Goal: Transaction & Acquisition: Purchase product/service

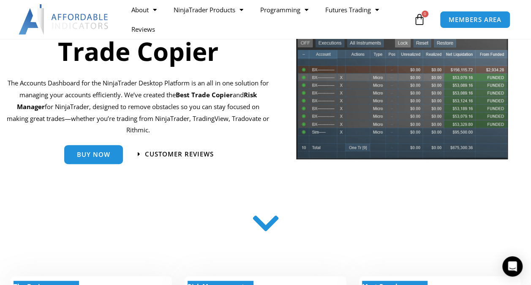
scroll to position [98, 0]
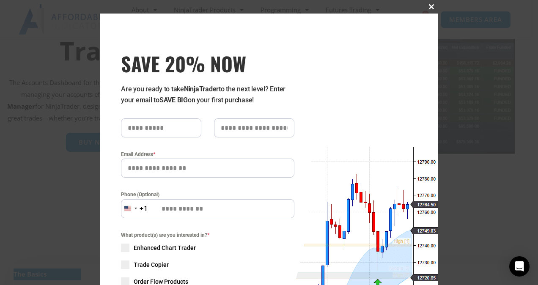
click at [428, 6] on span at bounding box center [431, 6] width 14 height 5
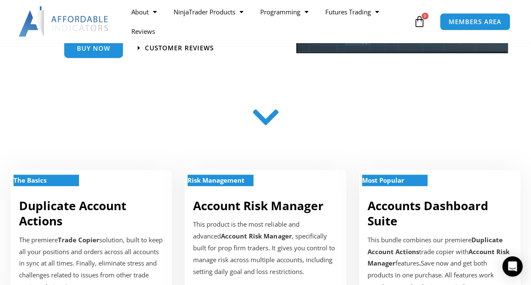
scroll to position [115, 0]
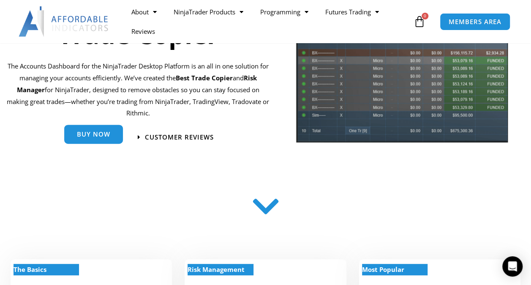
click at [115, 144] on div "Buy Now" at bounding box center [93, 137] width 59 height 19
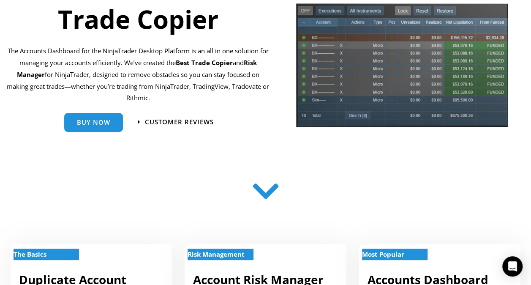
scroll to position [0, 0]
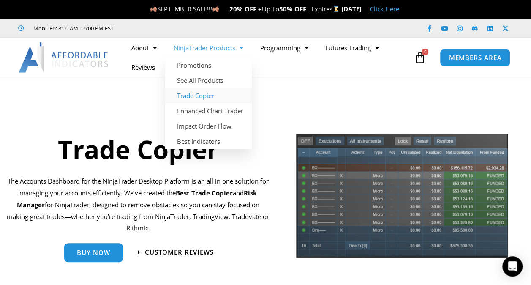
click at [201, 93] on link "Trade Copier" at bounding box center [208, 95] width 87 height 15
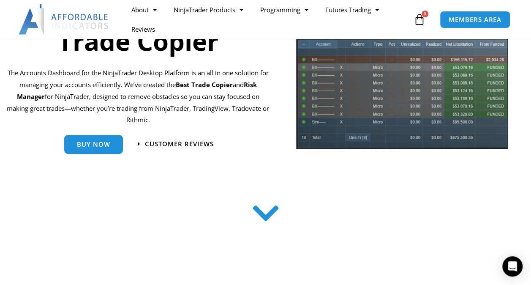
scroll to position [109, 0]
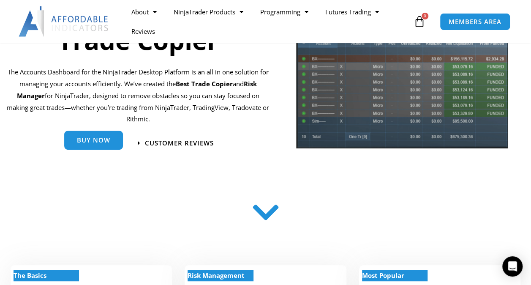
click at [107, 146] on link "Buy Now" at bounding box center [93, 140] width 59 height 19
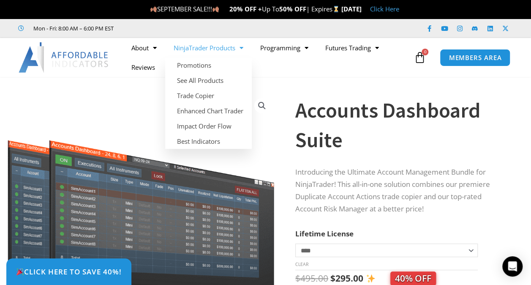
click at [224, 49] on link "NinjaTrader Products" at bounding box center [208, 47] width 87 height 19
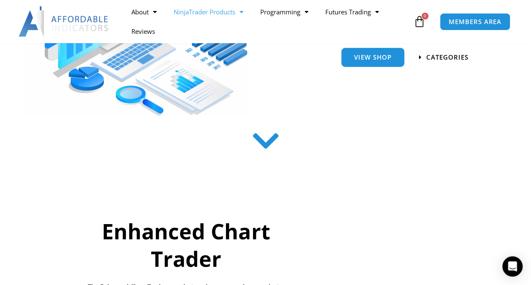
scroll to position [222, 0]
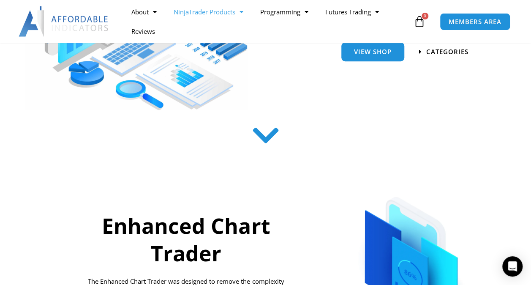
click at [373, 63] on div "View Shop" at bounding box center [350, 51] width 116 height 27
click at [380, 55] on link "View Shop" at bounding box center [372, 48] width 63 height 19
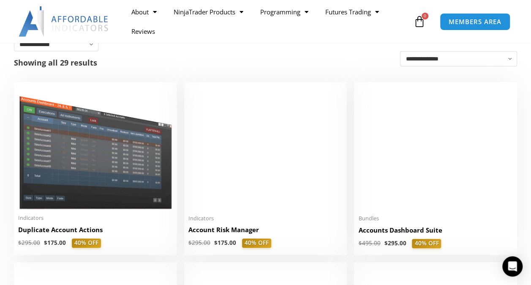
scroll to position [186, 0]
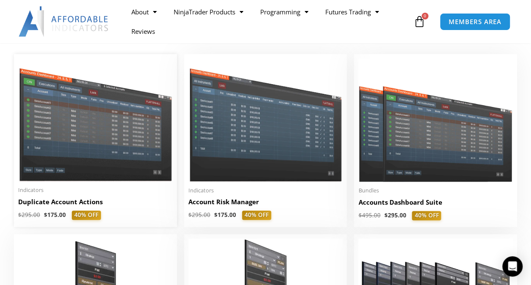
click at [114, 122] on img at bounding box center [95, 119] width 155 height 123
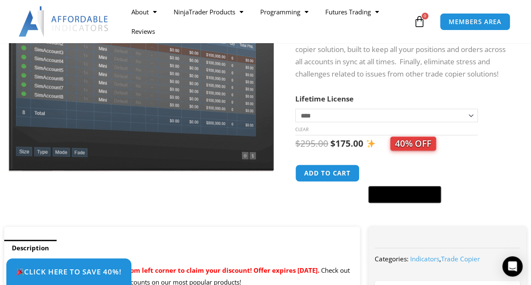
scroll to position [176, 0]
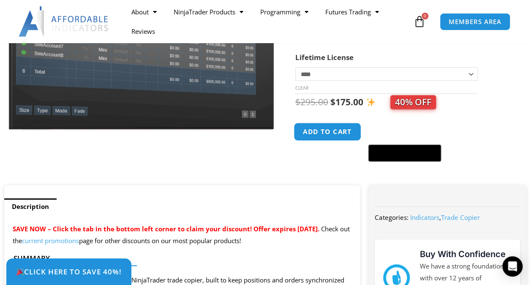
click at [336, 135] on button "Add to cart" at bounding box center [328, 132] width 68 height 18
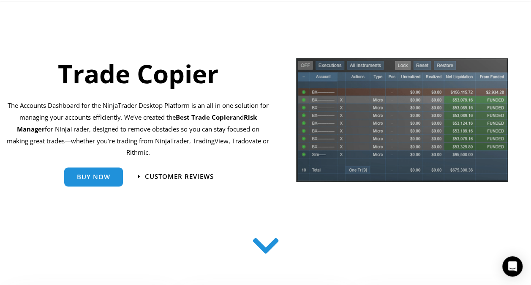
scroll to position [28, 0]
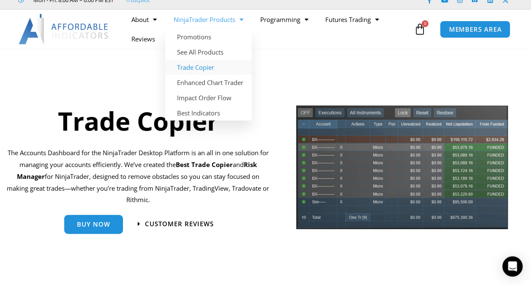
click at [234, 19] on link "NinjaTrader Products" at bounding box center [208, 19] width 87 height 19
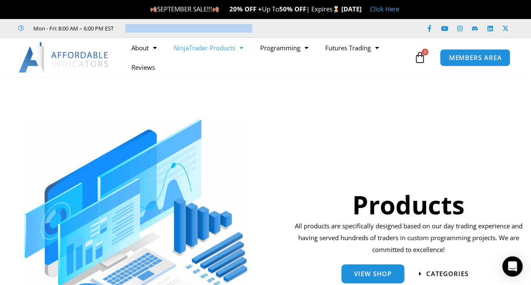
scroll to position [79, 0]
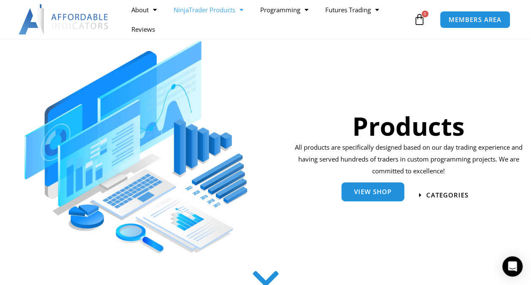
click at [371, 195] on span "View Shop" at bounding box center [373, 191] width 38 height 6
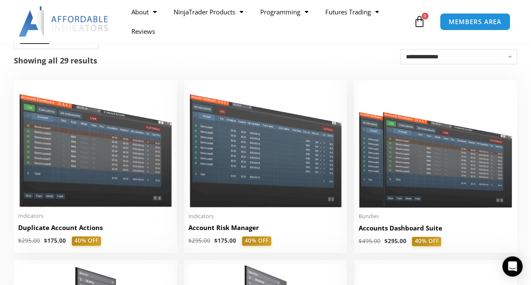
scroll to position [167, 0]
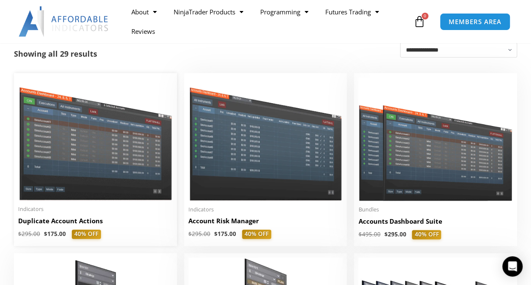
click at [95, 187] on img at bounding box center [95, 138] width 155 height 123
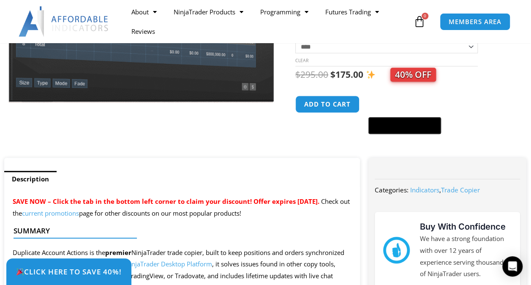
click at [467, 53] on select "**********" at bounding box center [386, 47] width 183 height 14
click at [333, 109] on button "Add to cart" at bounding box center [328, 104] width 68 height 18
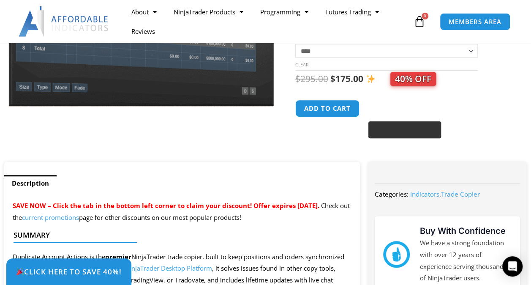
click at [404, 136] on icon "@import url(//[DOMAIN_NAME][URL]) ••••••" at bounding box center [421, 130] width 44 height 13
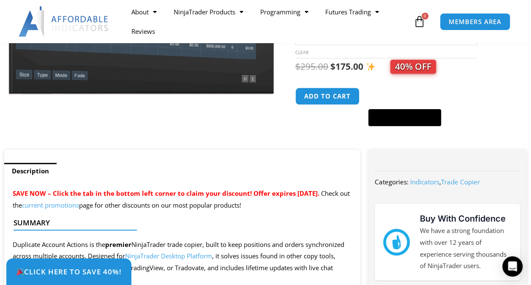
scroll to position [251, 0]
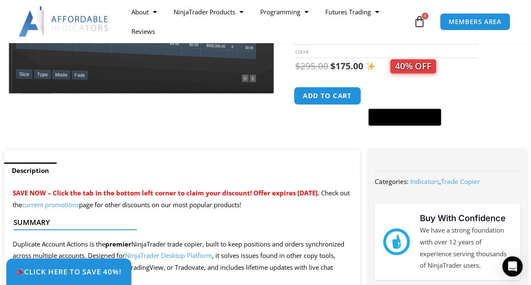
click at [352, 105] on button "Add to cart" at bounding box center [328, 96] width 68 height 18
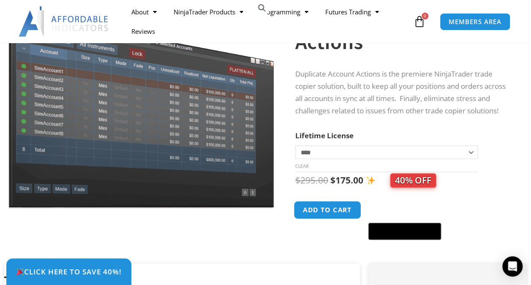
click at [348, 215] on button "Add to cart" at bounding box center [328, 210] width 68 height 18
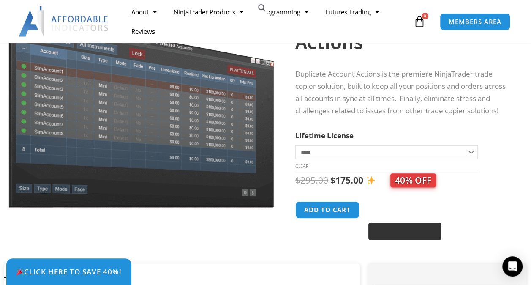
click at [409, 235] on image "Buy with GPay" at bounding box center [411, 232] width 13 height 10
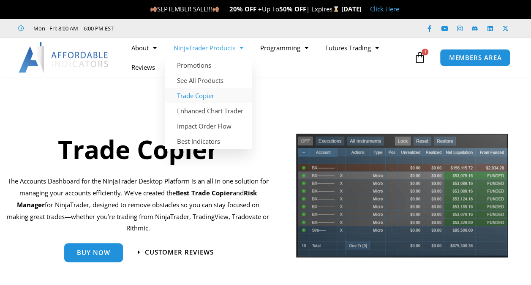
click at [234, 45] on link "NinjaTrader Products" at bounding box center [208, 47] width 87 height 19
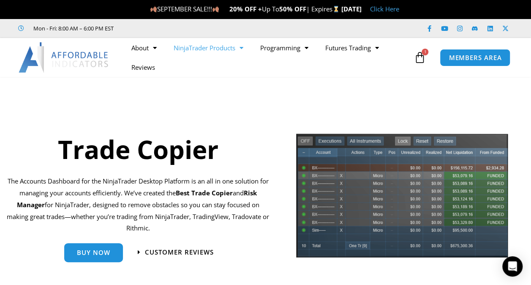
click at [229, 46] on link "NinjaTrader Products" at bounding box center [208, 47] width 87 height 19
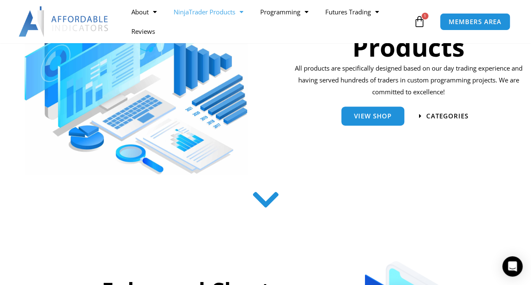
scroll to position [158, 0]
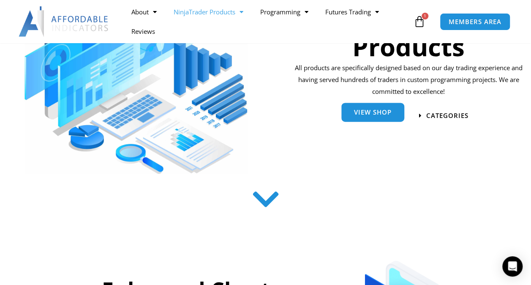
click at [370, 111] on span "View Shop" at bounding box center [373, 113] width 38 height 6
click at [370, 111] on span "View Shop" at bounding box center [373, 112] width 38 height 6
click at [391, 117] on link "View Shop" at bounding box center [372, 112] width 63 height 19
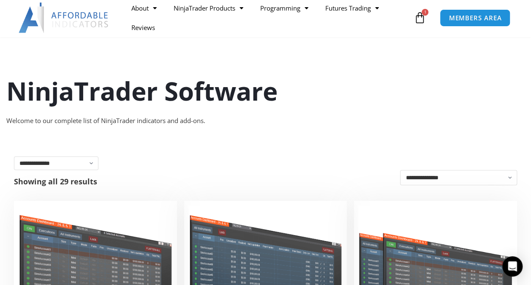
scroll to position [35, 0]
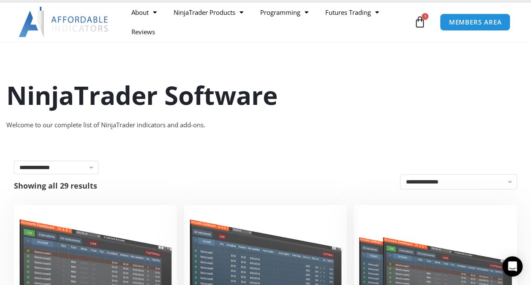
click at [424, 23] on icon at bounding box center [420, 22] width 12 height 12
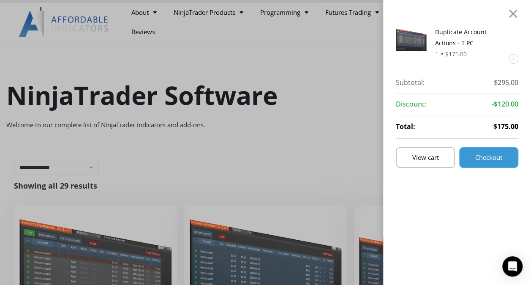
click at [491, 159] on span "Checkout" at bounding box center [488, 157] width 27 height 6
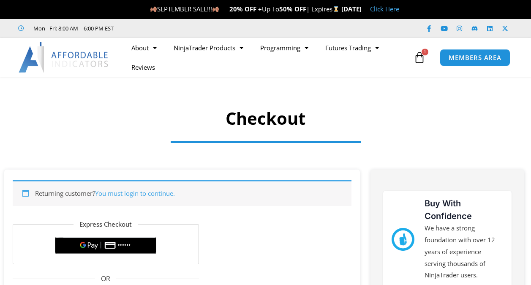
select select "**"
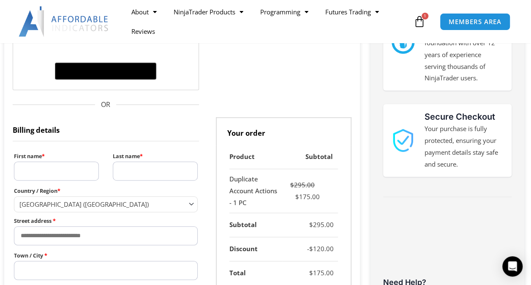
scroll to position [201, 0]
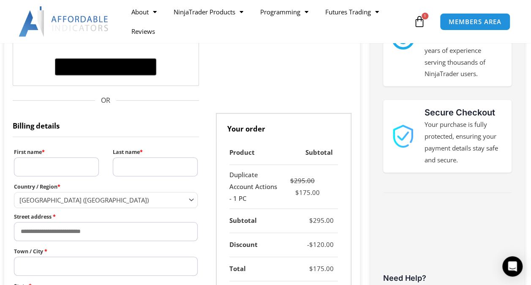
click at [70, 169] on input "First name *" at bounding box center [56, 166] width 85 height 19
type input "*"
type input "*********"
click at [137, 171] on input "Last name *" at bounding box center [155, 166] width 85 height 19
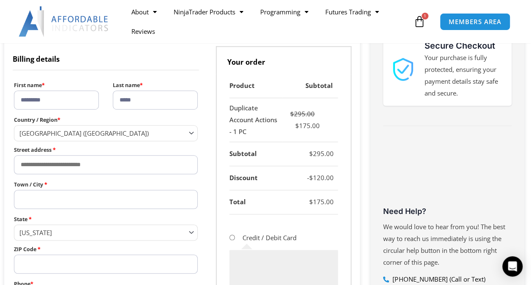
scroll to position [268, 0]
type input "*****"
click at [120, 128] on span "[GEOGRAPHIC_DATA] ([GEOGRAPHIC_DATA])" at bounding box center [101, 132] width 165 height 8
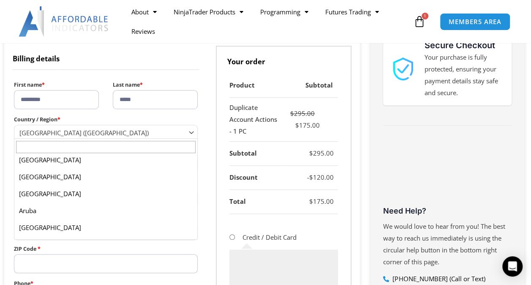
scroll to position [174, 0]
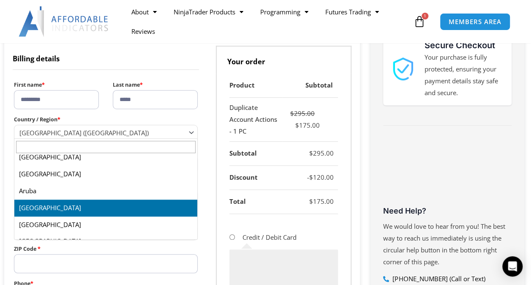
select select "**"
select select "Checkout"
select select "**"
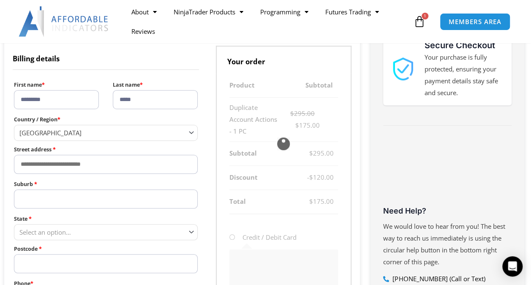
click at [79, 161] on input "Street address *" at bounding box center [106, 164] width 184 height 19
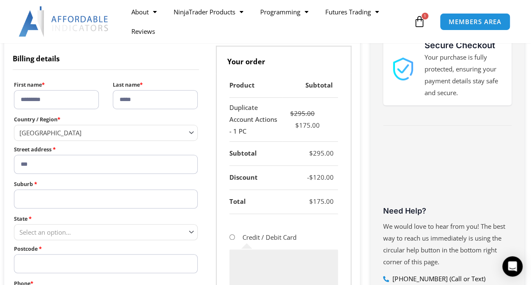
click at [79, 161] on input "***" at bounding box center [106, 164] width 184 height 19
type input "**********"
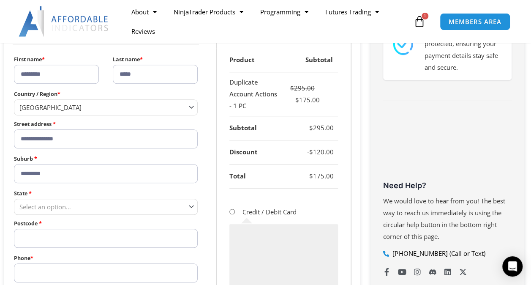
type input "*********"
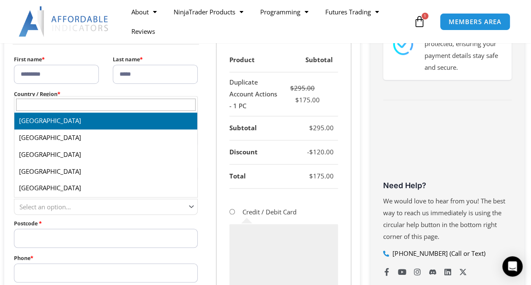
click at [79, 203] on span "Select an option…" at bounding box center [101, 206] width 165 height 8
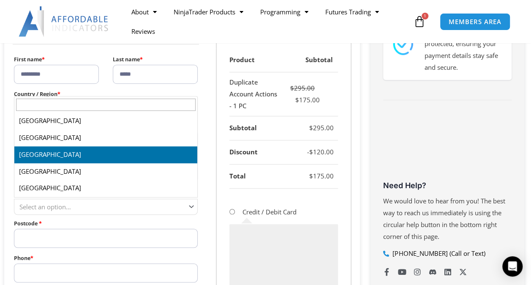
scroll to position [36, 0]
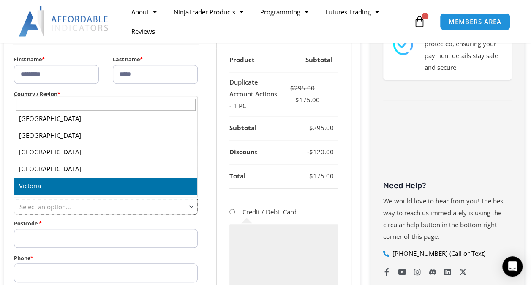
select select "***"
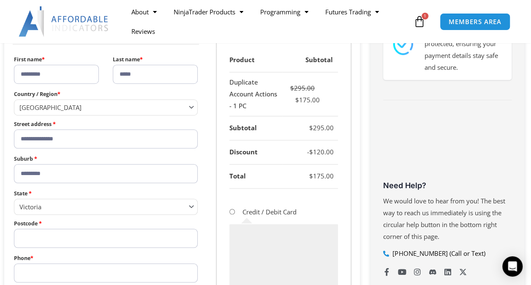
click at [69, 235] on input "Postcode *" at bounding box center [106, 238] width 184 height 19
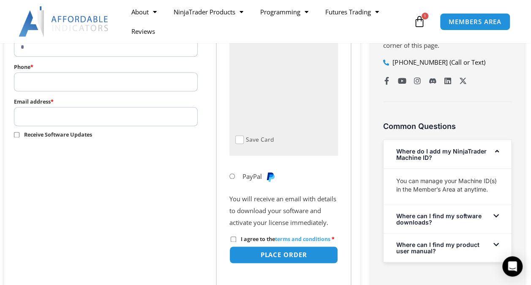
scroll to position [486, 0]
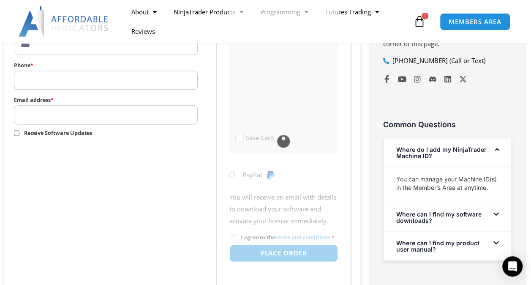
type input "****"
click at [126, 221] on form "**********" at bounding box center [182, 9] width 339 height 554
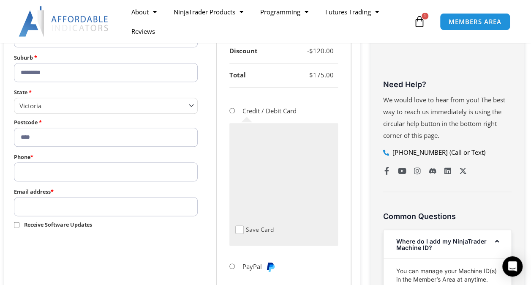
click at [102, 172] on input "Phone *" at bounding box center [106, 171] width 184 height 19
type input "**********"
click at [108, 204] on input "Email address *" at bounding box center [106, 206] width 184 height 19
type input "**********"
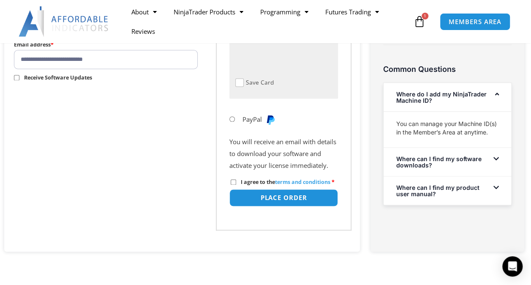
scroll to position [541, 0]
click at [289, 207] on button "Place order" at bounding box center [284, 198] width 114 height 18
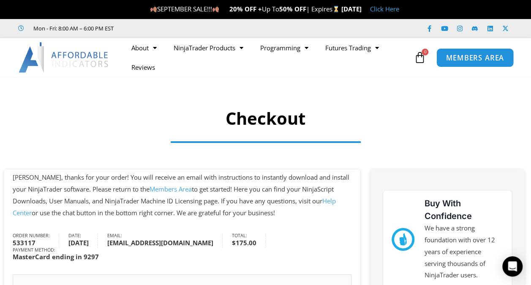
click at [490, 55] on span "MEMBERS AREA" at bounding box center [475, 57] width 58 height 7
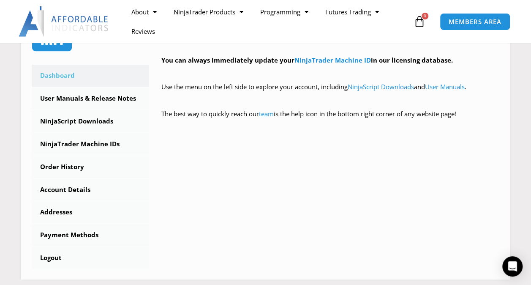
scroll to position [227, 0]
click at [60, 151] on link "NinjaTrader Machine IDs" at bounding box center [90, 145] width 117 height 22
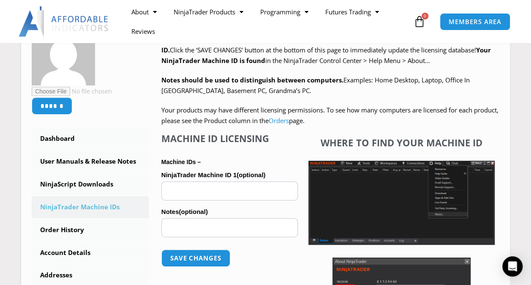
scroll to position [180, 0]
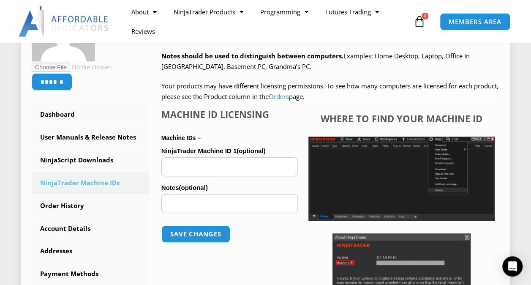
click at [221, 164] on input "NinjaTrader Machine ID 1 (optional)" at bounding box center [229, 166] width 136 height 19
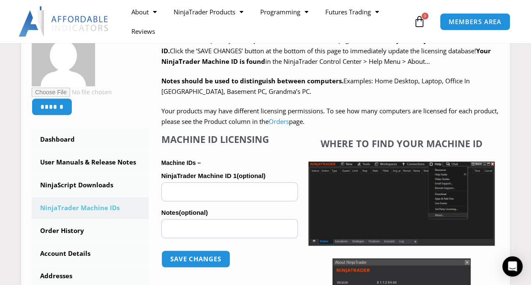
scroll to position [155, 0]
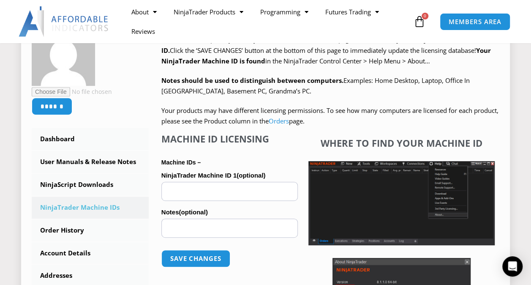
click at [244, 189] on input "NinjaTrader Machine ID 1 (optional)" at bounding box center [229, 191] width 136 height 19
paste input "**********"
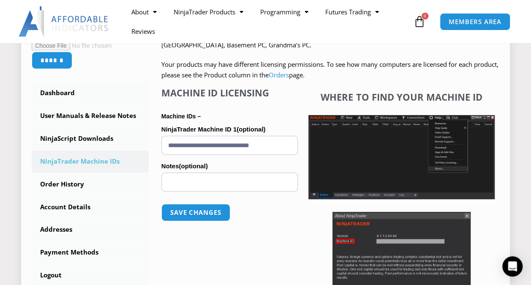
scroll to position [204, 0]
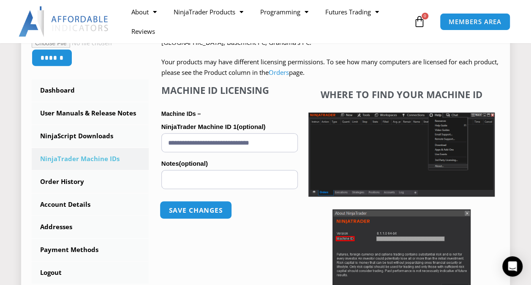
type input "**********"
click at [205, 206] on button "Save changes" at bounding box center [196, 210] width 72 height 18
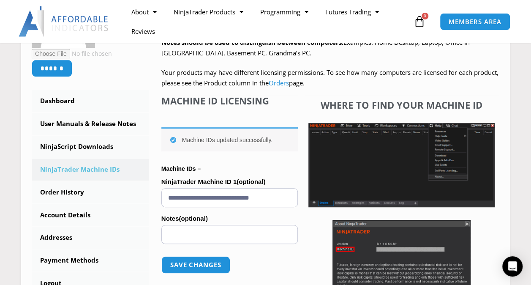
scroll to position [205, 0]
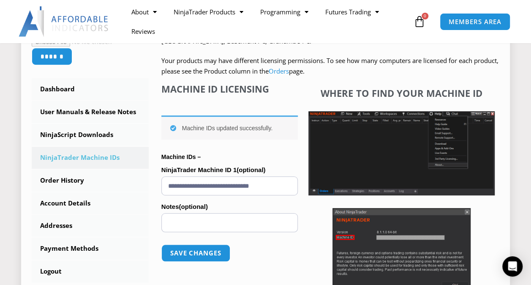
click at [56, 135] on link "NinjaScript Downloads" at bounding box center [90, 135] width 117 height 22
click at [52, 135] on link "NinjaScript Downloads" at bounding box center [90, 135] width 117 height 22
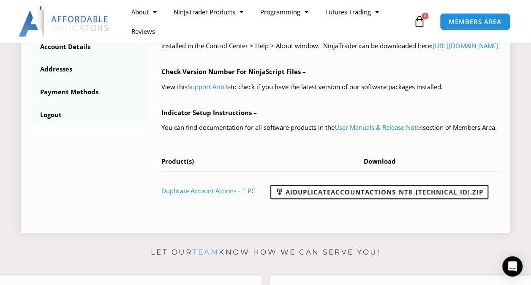
scroll to position [362, 0]
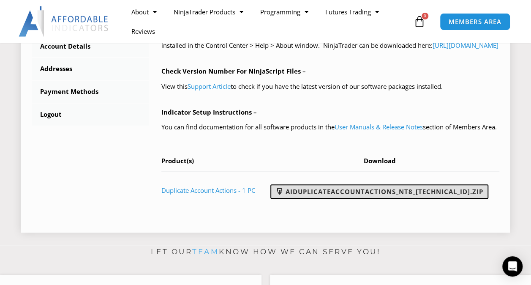
click at [377, 199] on link "AIDuplicateAccountActions_NT8_[TECHNICAL_ID].zip" at bounding box center [379, 191] width 218 height 14
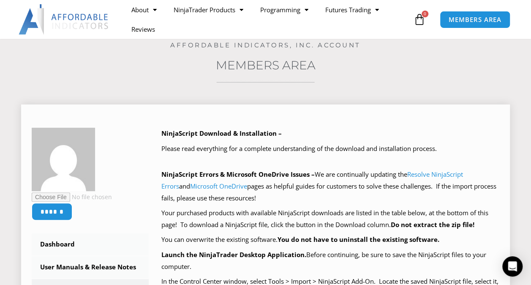
scroll to position [61, 0]
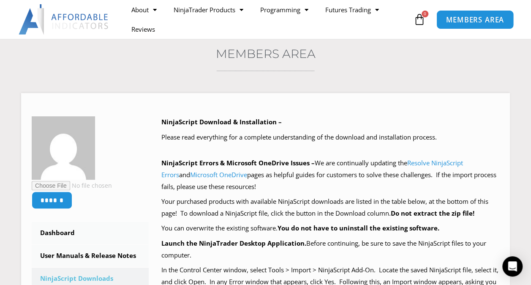
click at [480, 19] on span "MEMBERS AREA" at bounding box center [475, 19] width 58 height 7
click at [479, 25] on link "MEMBERS AREA" at bounding box center [475, 19] width 77 height 19
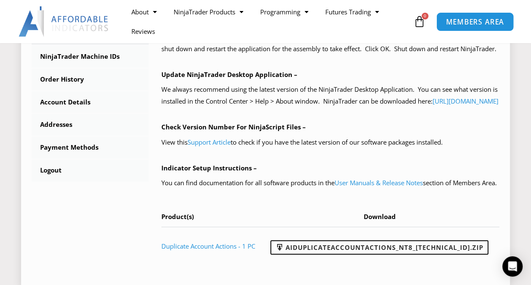
scroll to position [435, 0]
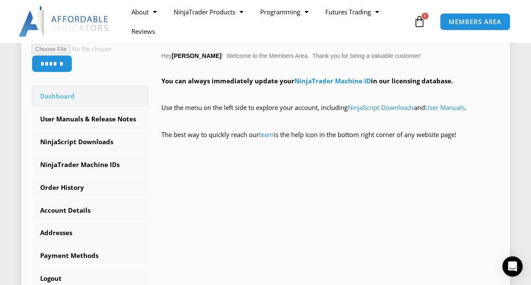
scroll to position [206, 0]
click at [47, 171] on link "NinjaTrader Machine IDs" at bounding box center [90, 165] width 117 height 22
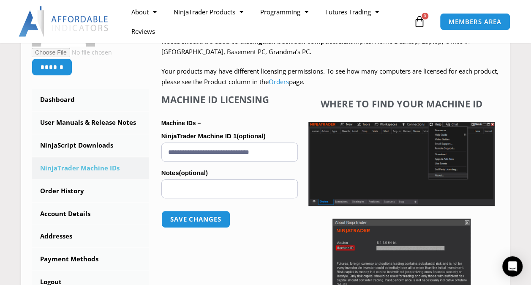
scroll to position [204, 0]
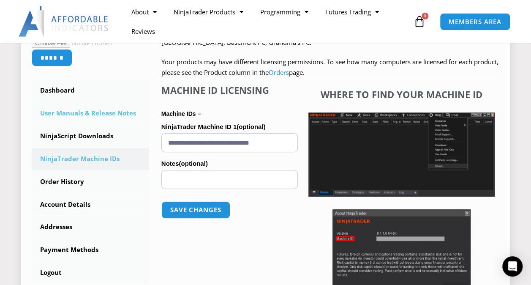
click at [50, 114] on link "User Manuals & Release Notes" at bounding box center [90, 113] width 117 height 22
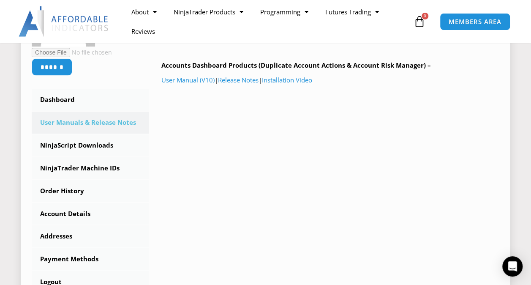
scroll to position [194, 0]
click at [112, 145] on link "NinjaScript Downloads" at bounding box center [90, 145] width 117 height 22
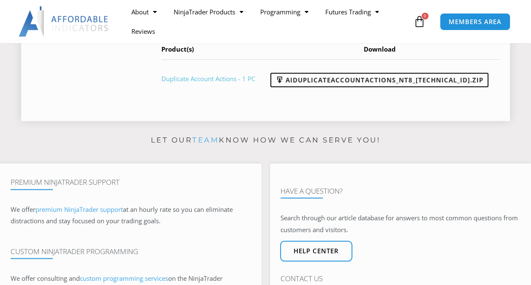
click at [235, 83] on link "Duplicate Account Actions - 1 PC" at bounding box center [208, 78] width 94 height 8
